Goal: Task Accomplishment & Management: Manage account settings

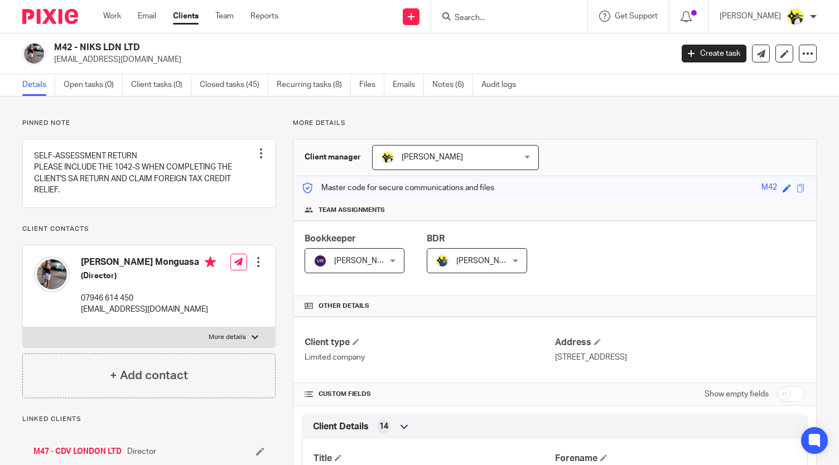
scroll to position [335, 0]
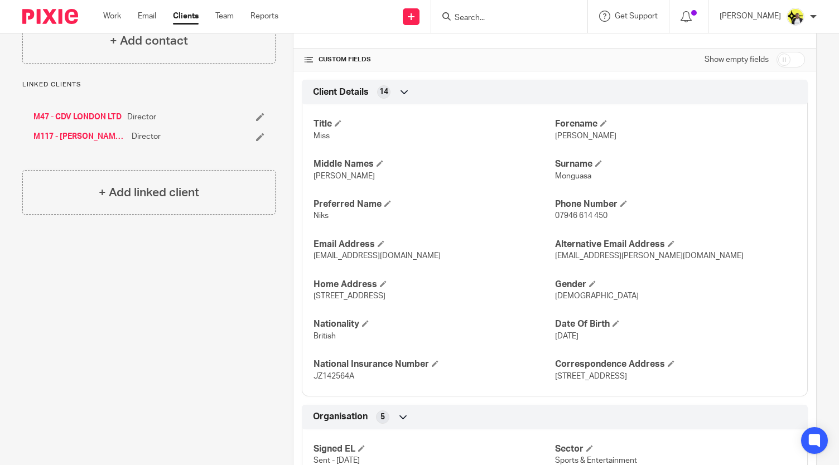
click at [492, 15] on input "Search" at bounding box center [504, 18] width 100 height 10
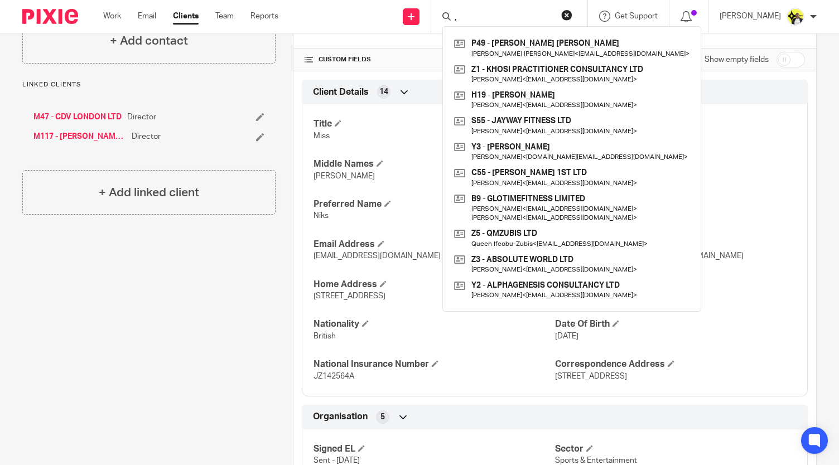
click at [478, 18] on input "," at bounding box center [504, 18] width 100 height 10
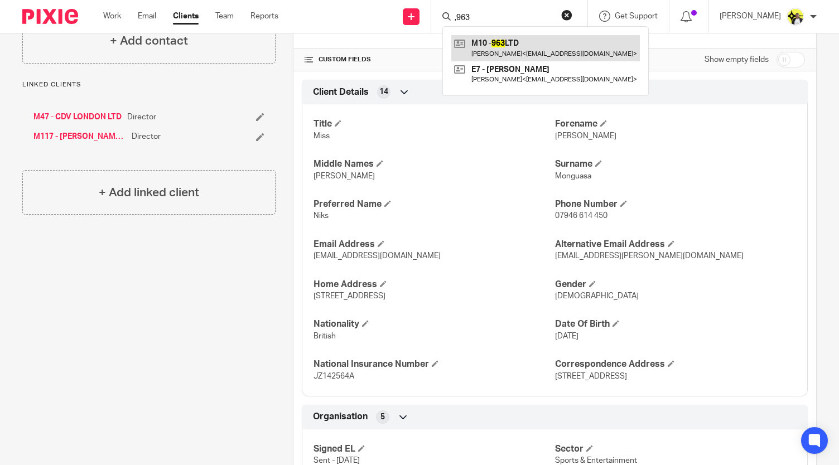
type input ",963"
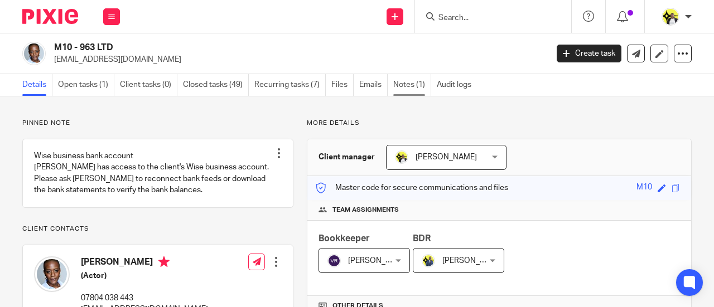
click at [423, 83] on link "Notes (1)" at bounding box center [412, 85] width 38 height 22
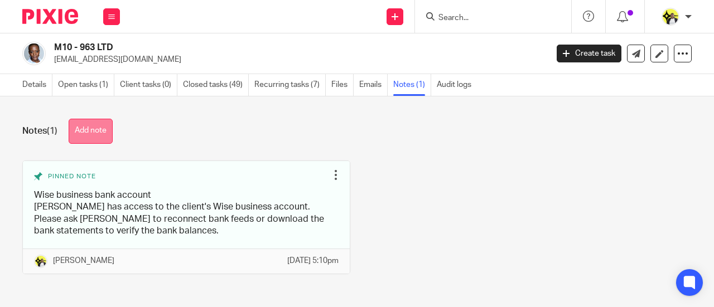
click at [87, 130] on button "Add note" at bounding box center [91, 131] width 44 height 25
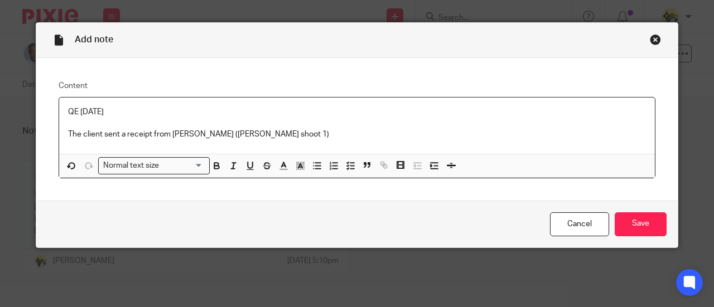
click at [325, 137] on p "The client sent a receipt from [PERSON_NAME] ([PERSON_NAME] shoot 1)" at bounding box center [357, 134] width 578 height 11
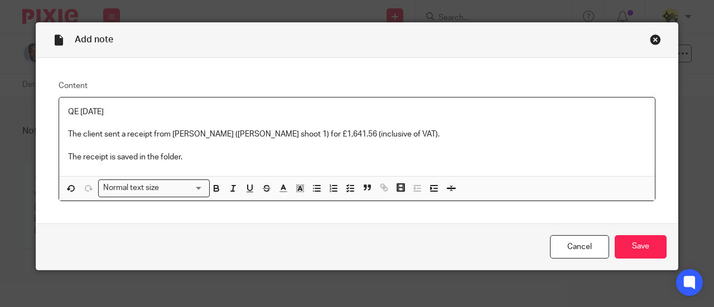
click at [68, 153] on p "The receipt is saved in the folder." at bounding box center [357, 157] width 578 height 11
click at [363, 157] on p "Please claim the VAT paid when completing the VAT return. The receipt is saved …" at bounding box center [357, 157] width 578 height 11
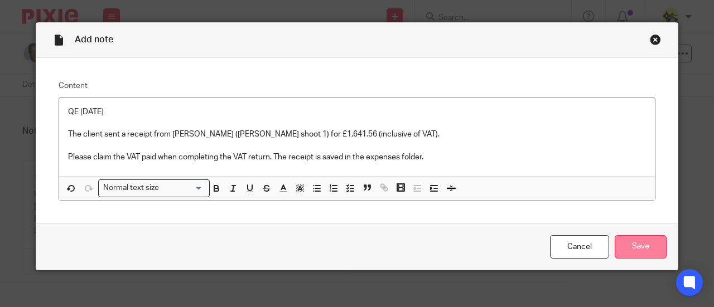
click at [651, 242] on input "Save" at bounding box center [641, 247] width 52 height 24
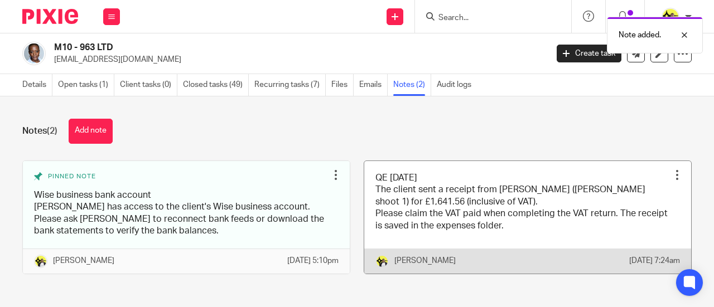
click at [672, 174] on div at bounding box center [677, 175] width 11 height 11
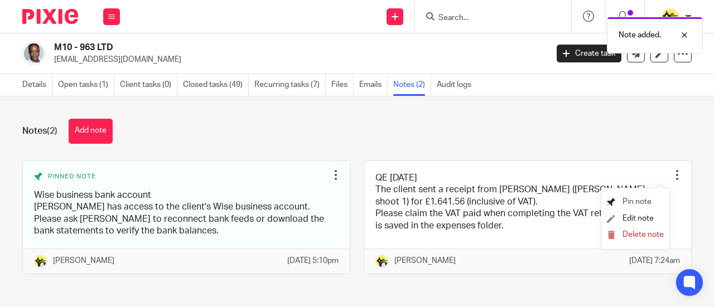
click at [635, 203] on span "Pin note" at bounding box center [637, 202] width 29 height 8
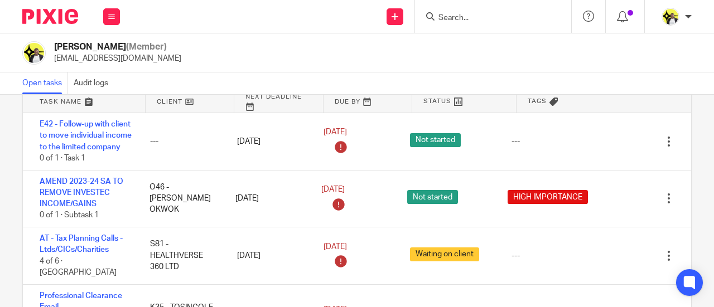
scroll to position [89, 0]
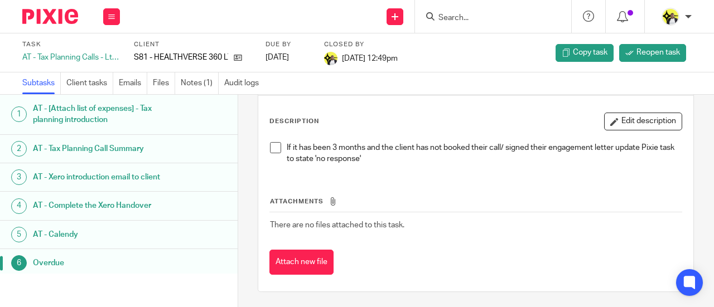
click at [112, 180] on h1 "AT - Xero introduction email to client" at bounding box center [97, 177] width 129 height 17
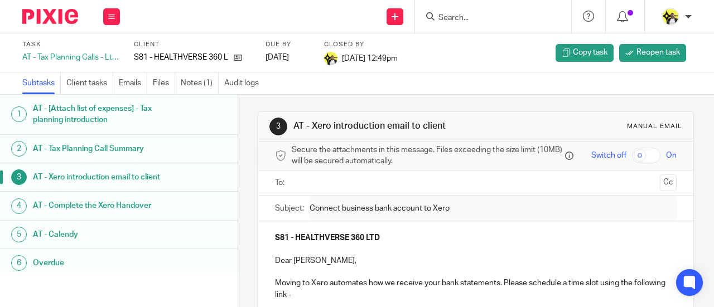
click at [115, 148] on h1 "AT - Tax Planning Call Summary" at bounding box center [97, 149] width 129 height 17
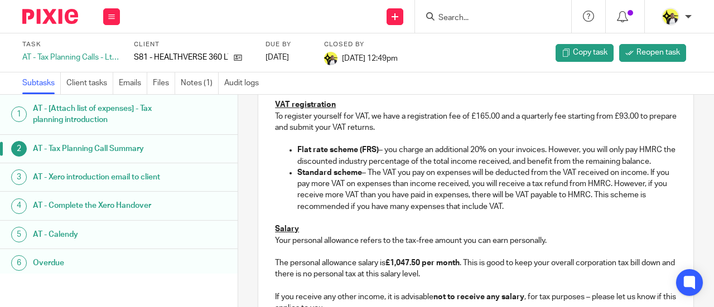
scroll to position [223, 0]
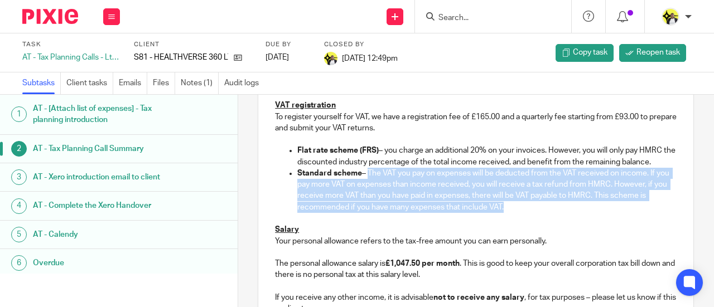
drag, startPoint x: 510, startPoint y: 220, endPoint x: 366, endPoint y: 186, distance: 147.9
click at [366, 186] on p "Standard scheme – The VAT you pay on expenses will be deducted from the VAT rec…" at bounding box center [486, 190] width 379 height 45
copy p "The VAT you pay on expenses will be deducted from the VAT received on income. I…"
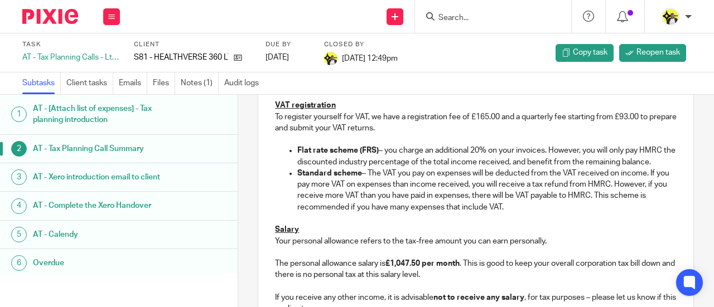
click at [452, 17] on input "Search" at bounding box center [487, 18] width 100 height 10
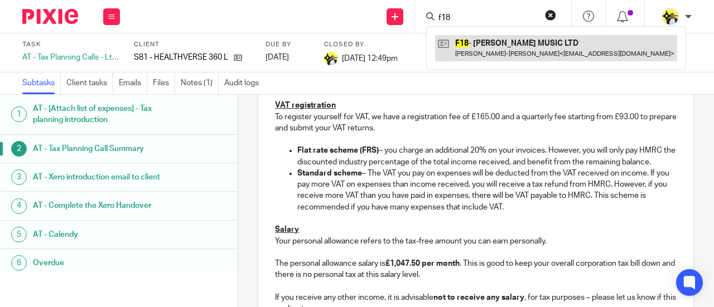
type input "f18"
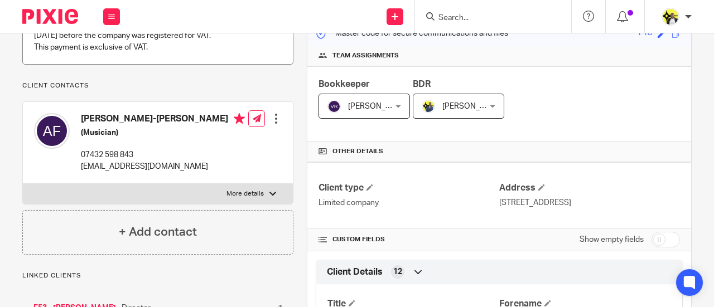
scroll to position [279, 0]
